Goal: Find specific page/section: Find specific page/section

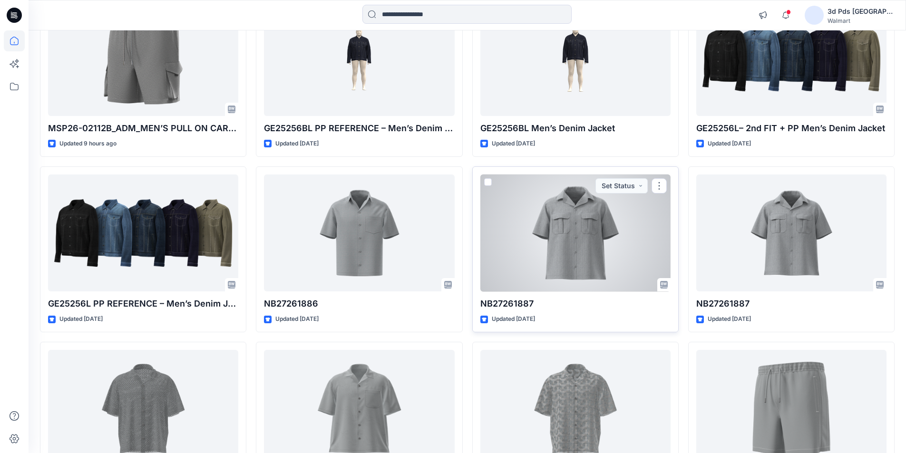
scroll to position [186, 0]
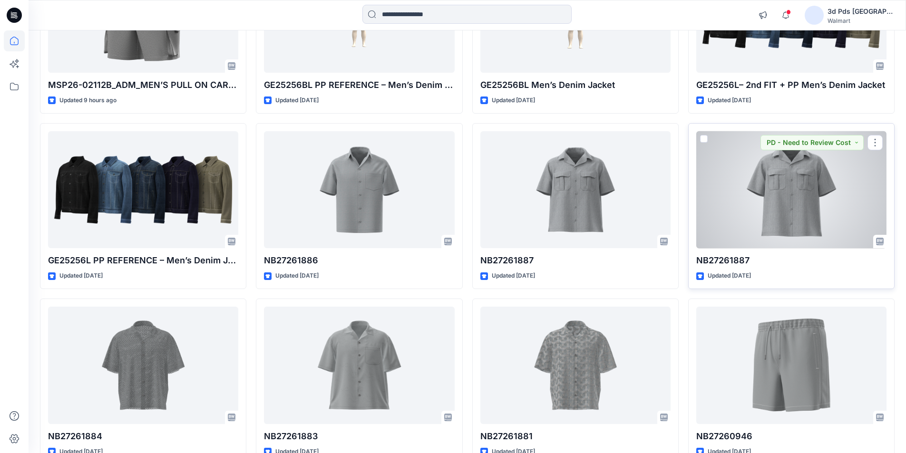
click at [804, 164] on div at bounding box center [791, 190] width 190 height 118
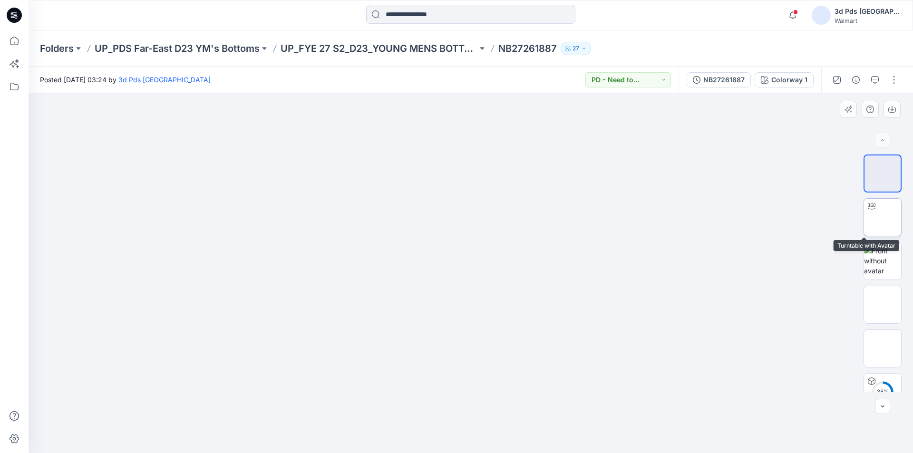
click at [883, 217] on img at bounding box center [883, 217] width 0 height 0
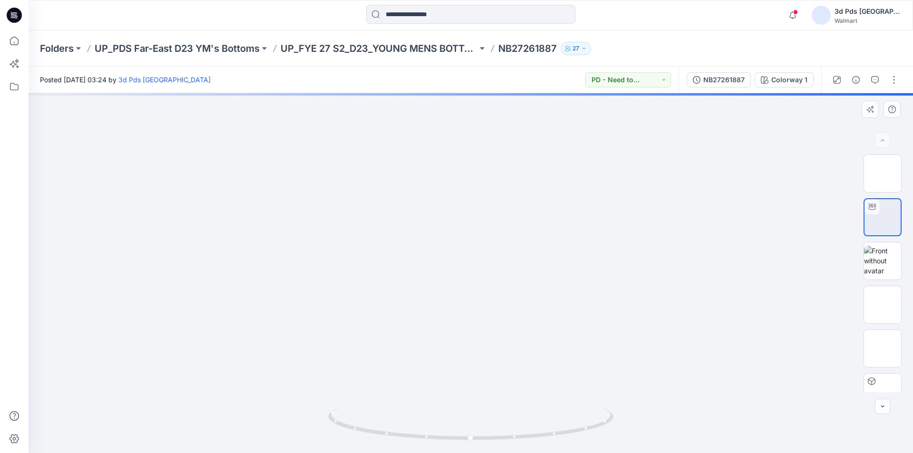
drag, startPoint x: 528, startPoint y: 212, endPoint x: 477, endPoint y: 372, distance: 168.7
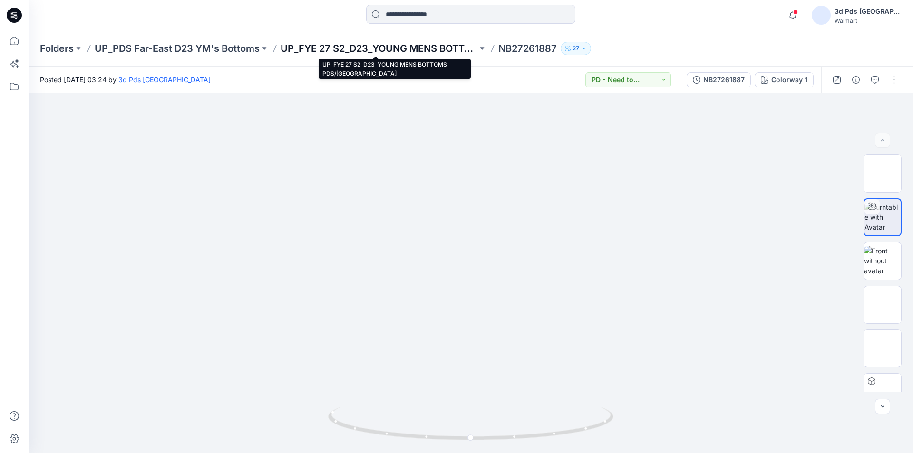
click at [368, 50] on p "UP_FYE 27 S2_D23_YOUNG MENS BOTTOMS PDS/FAR EAST" at bounding box center [379, 48] width 197 height 13
